Goal: Task Accomplishment & Management: Use online tool/utility

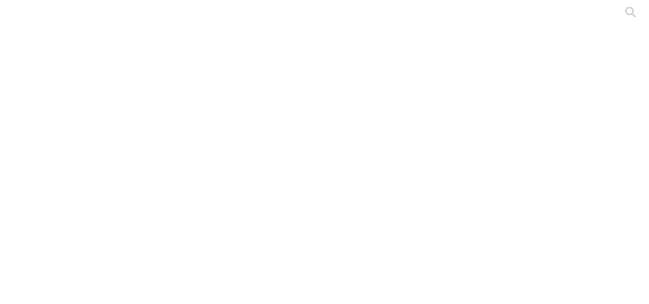
drag, startPoint x: 297, startPoint y: 197, endPoint x: 106, endPoint y: 207, distance: 191.5
copy link "Resumen Indicadores Productivos Mayo 2025.xlsx"
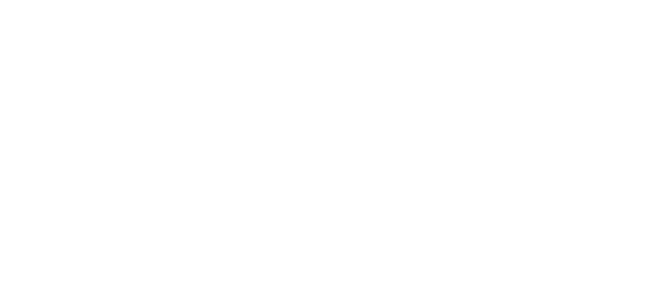
scroll to position [24, 0]
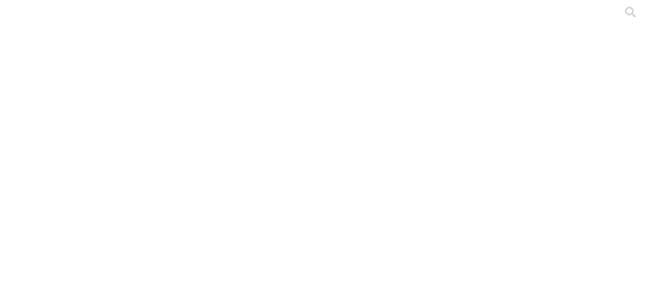
type input "pre"
